Goal: Communication & Community: Answer question/provide support

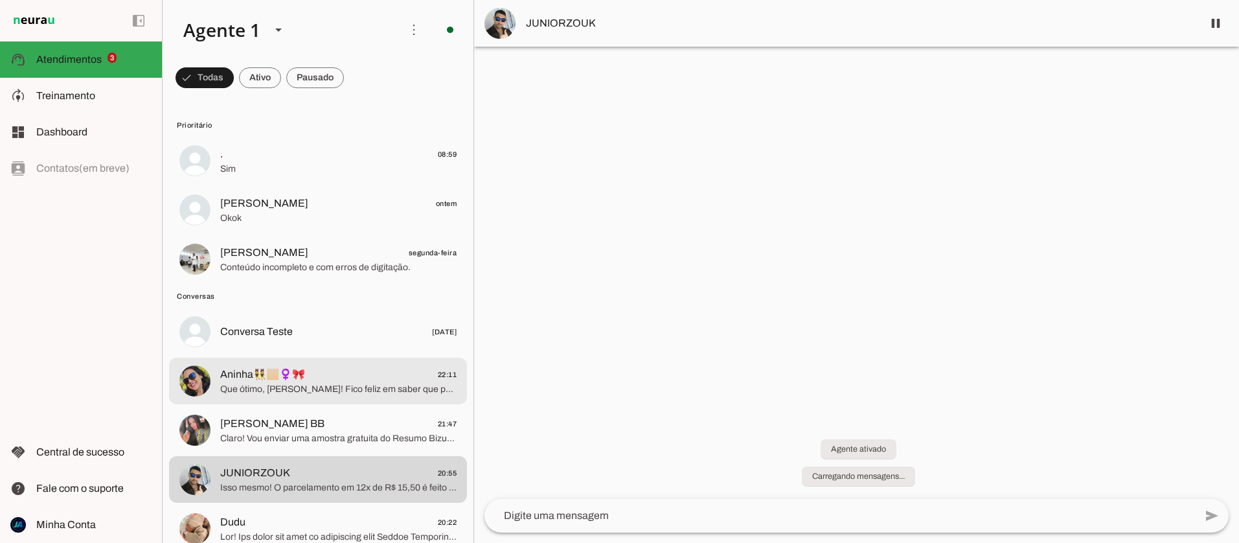
click at [284, 388] on span "Que ótimo, [PERSON_NAME]! Fico feliz em saber que podemos continuar. Você já te…" at bounding box center [338, 389] width 236 height 13
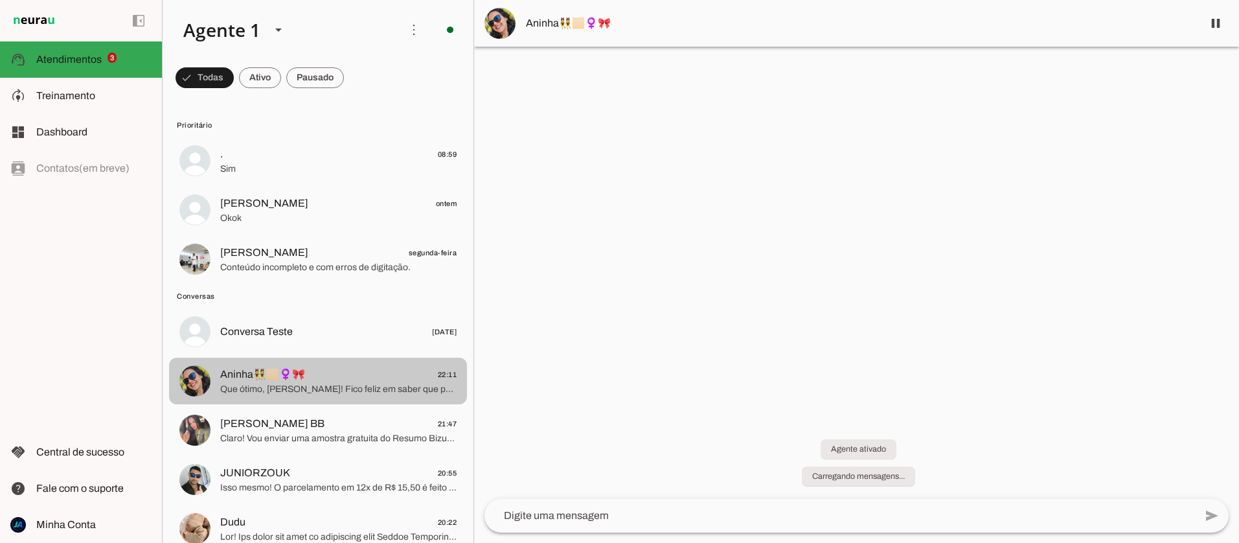
click at [339, 381] on span "Aninha👯🏻‍♀️🎀 22:11" at bounding box center [338, 374] width 236 height 16
click at [370, 393] on span "Que ótimo, [PERSON_NAME]! Fico feliz em saber que podemos continuar. Você já te…" at bounding box center [338, 389] width 236 height 13
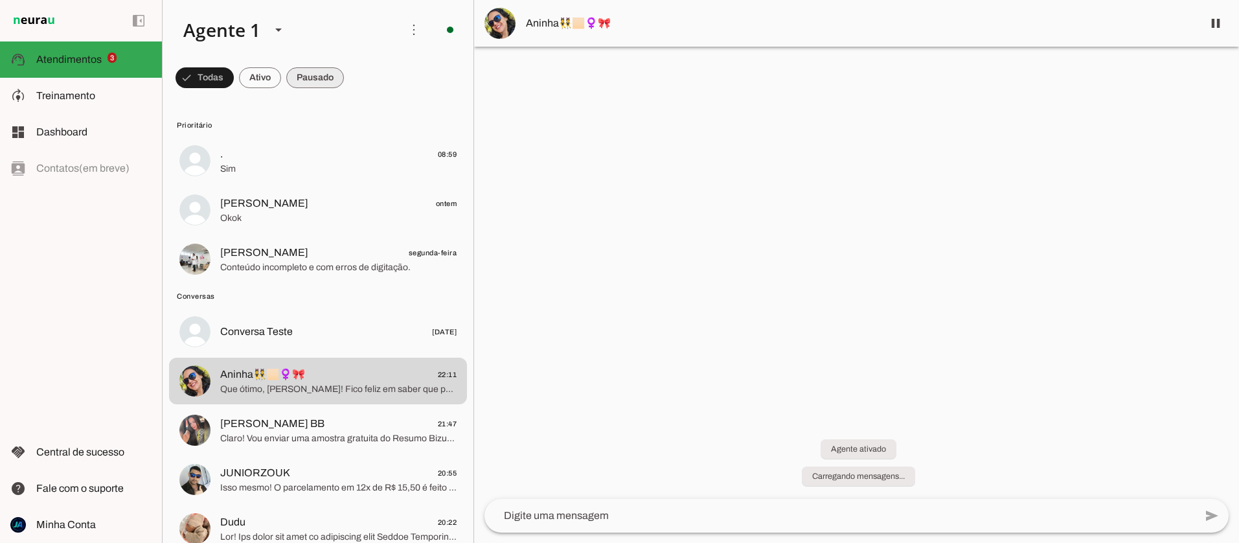
click at [234, 82] on span at bounding box center [204, 77] width 58 height 31
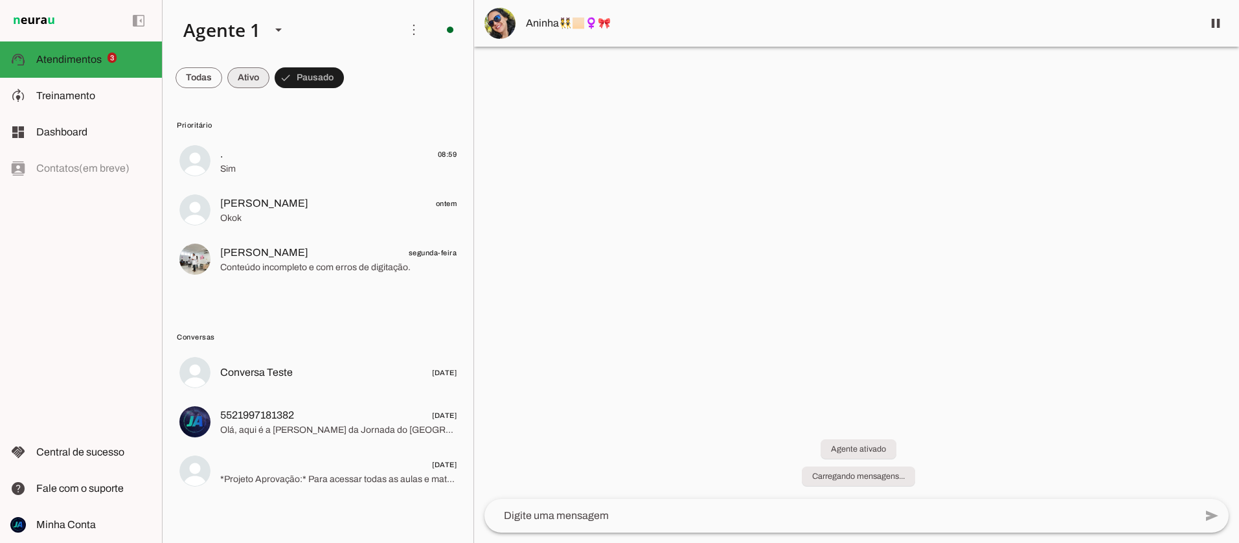
click at [222, 82] on span at bounding box center [198, 77] width 47 height 31
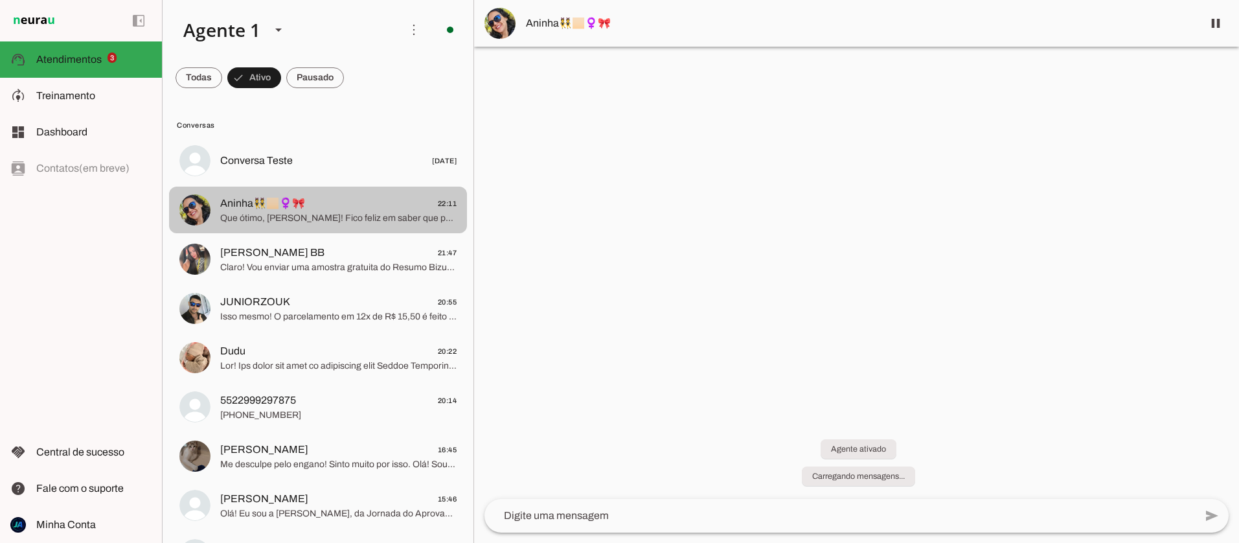
click at [287, 218] on span "Que ótimo, [PERSON_NAME]! Fico feliz em saber que podemos continuar. Você já te…" at bounding box center [338, 218] width 236 height 13
